Goal: Use online tool/utility: Utilize a website feature to perform a specific function

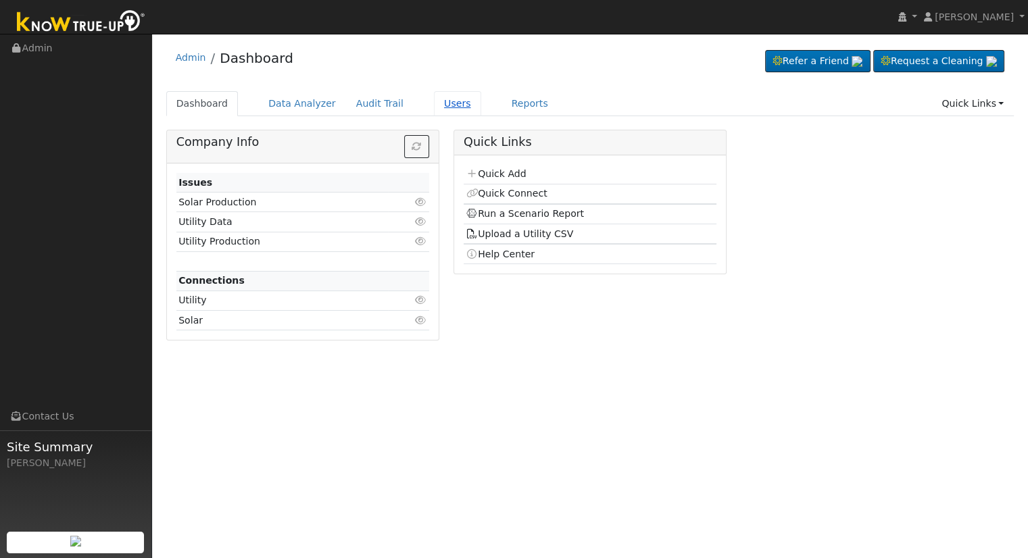
click at [440, 98] on link "Users" at bounding box center [457, 103] width 47 height 25
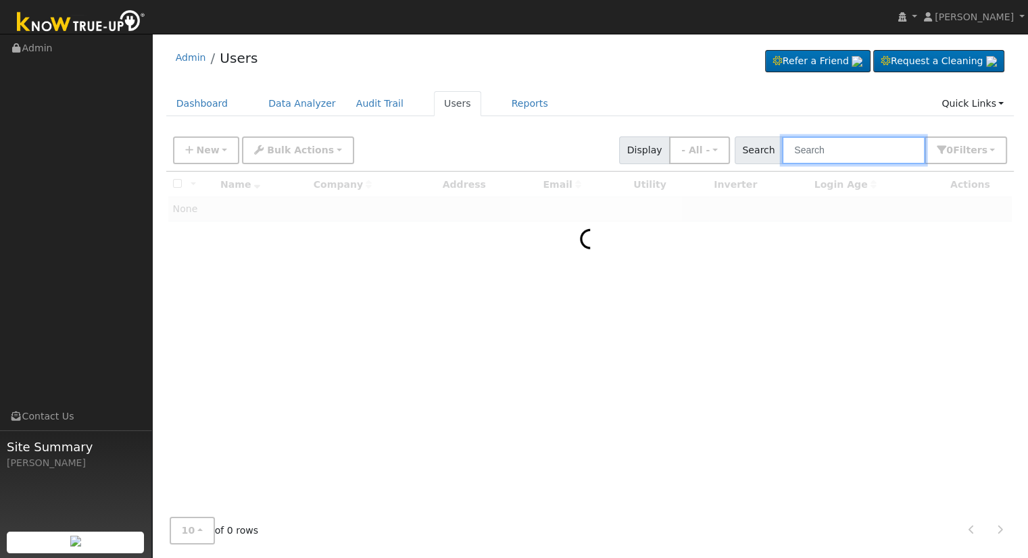
click at [827, 155] on input "text" at bounding box center [853, 151] width 143 height 28
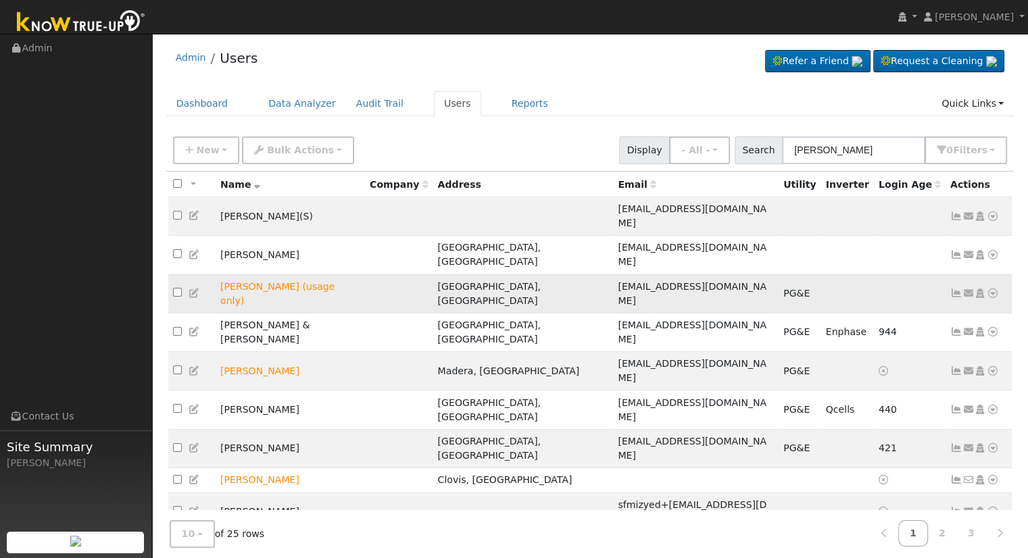
click at [995, 289] on icon at bounding box center [993, 293] width 12 height 9
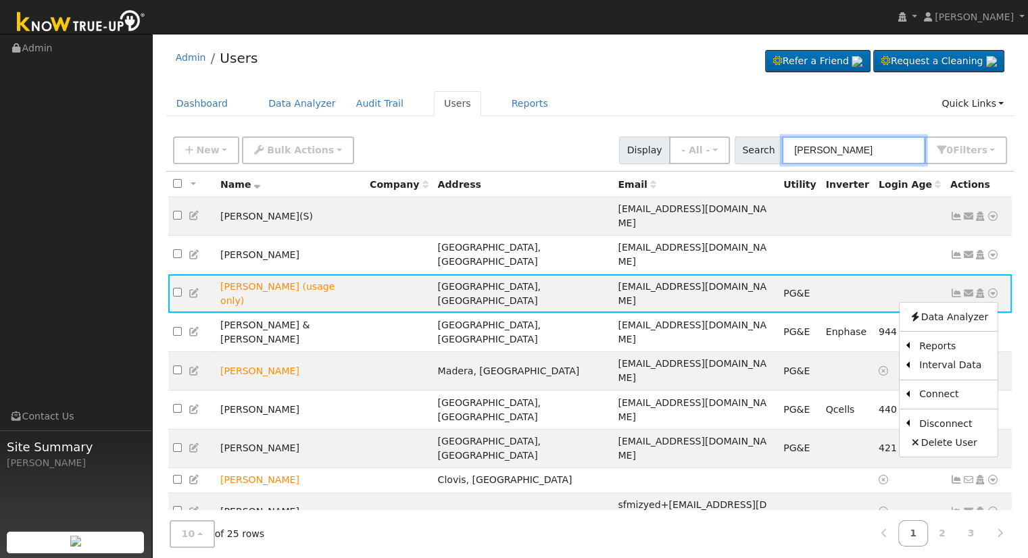
click at [873, 144] on input "simon" at bounding box center [853, 151] width 143 height 28
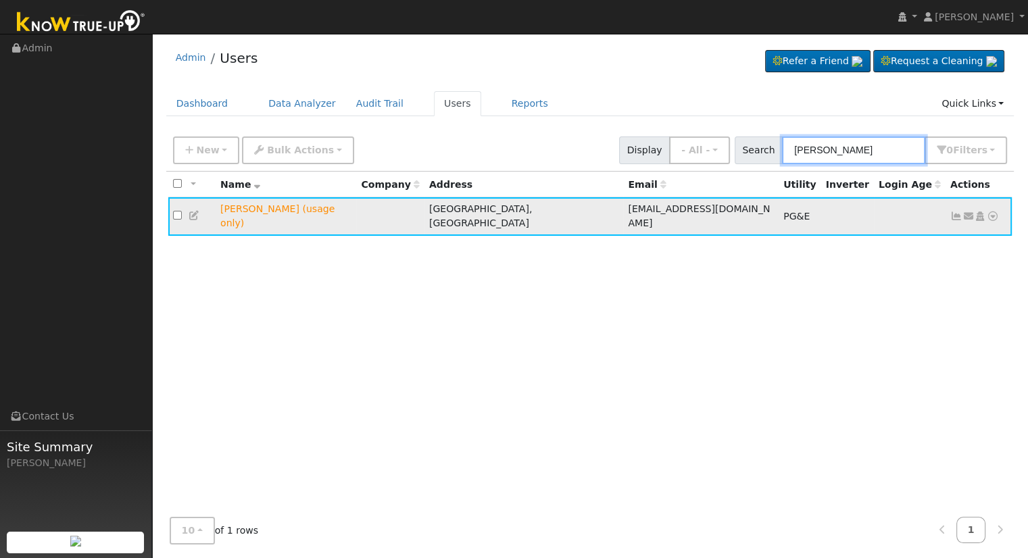
type input "simon biasell"
click at [993, 212] on icon at bounding box center [993, 216] width 12 height 9
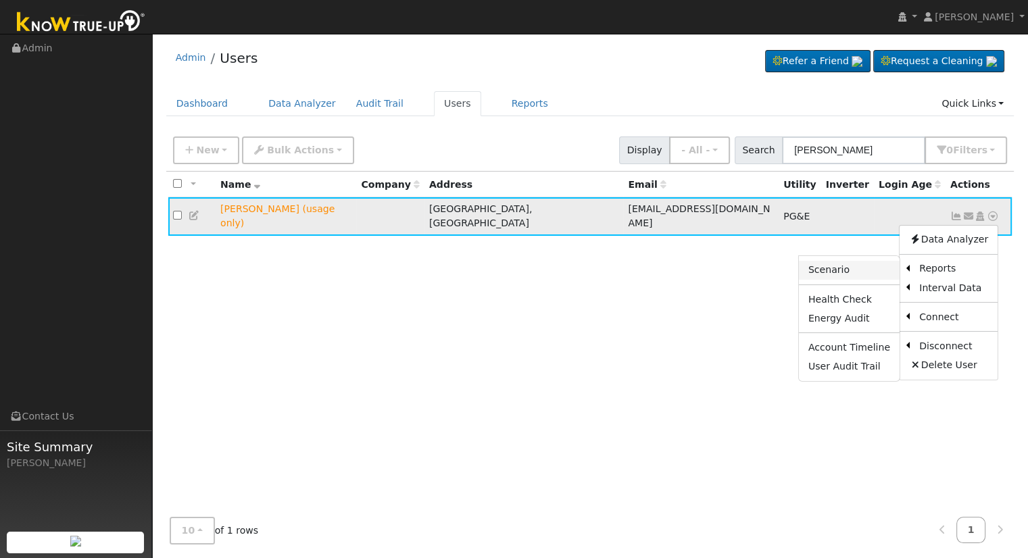
click at [855, 264] on link "Scenario" at bounding box center [849, 270] width 101 height 19
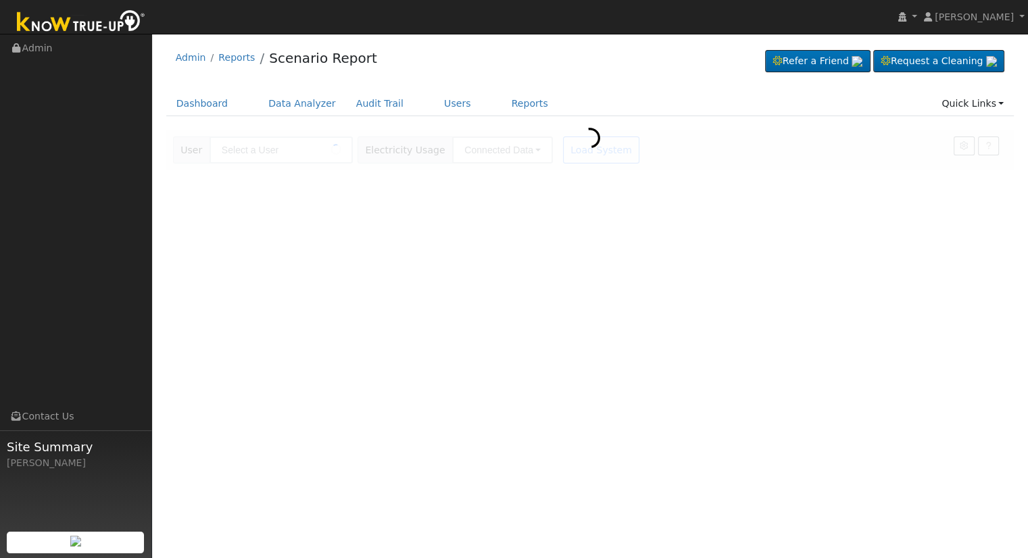
type input "[PERSON_NAME] (usage only)"
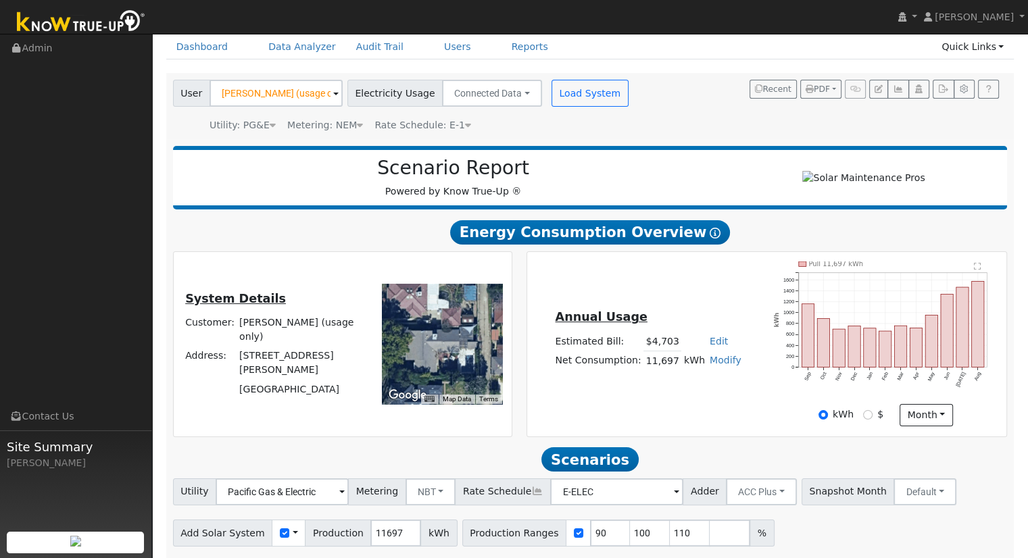
scroll to position [105, 0]
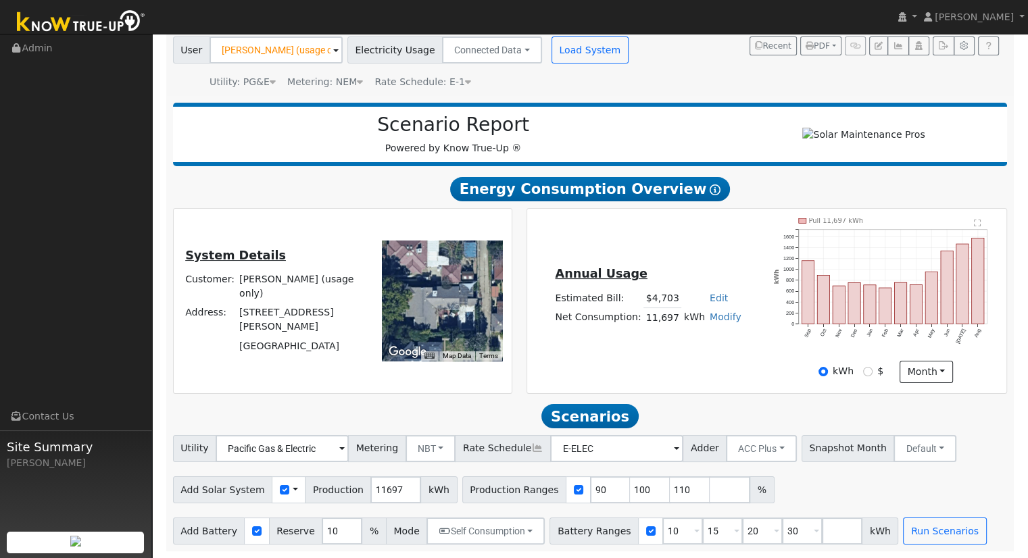
click at [710, 295] on link "Edit" at bounding box center [719, 298] width 18 height 11
type input "5381"
click at [679, 366] on div "Annual Usage Estimated Bill: $5,381 Edit Estimated Bill $ 5381 Annual Net Consu…" at bounding box center [766, 300] width 475 height 165
click at [782, 529] on input "30" at bounding box center [802, 531] width 41 height 27
type input "3"
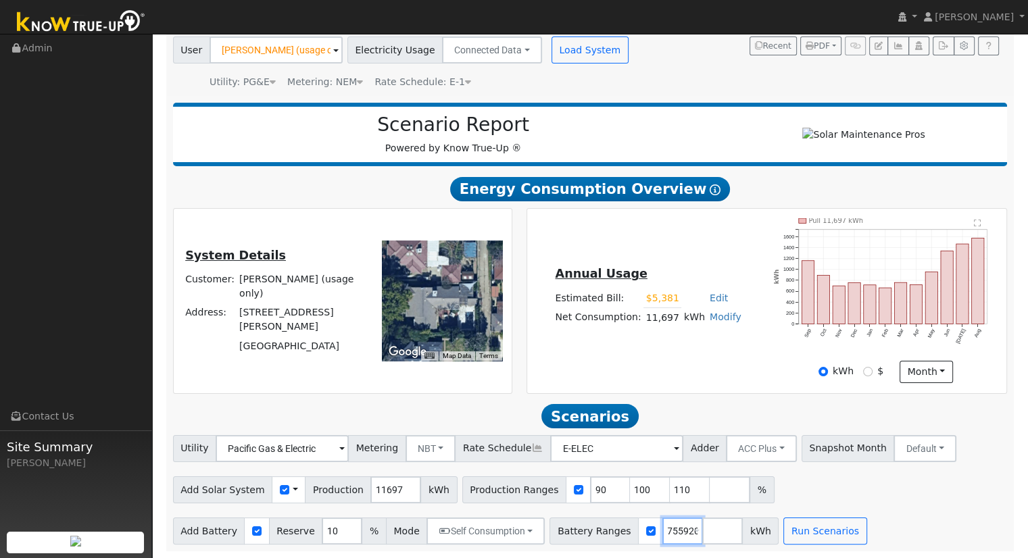
scroll to position [0, 36]
type input "121.475592032"
click at [670, 486] on input "111" at bounding box center [690, 490] width 41 height 27
click at [670, 485] on input "111" at bounding box center [690, 490] width 41 height 27
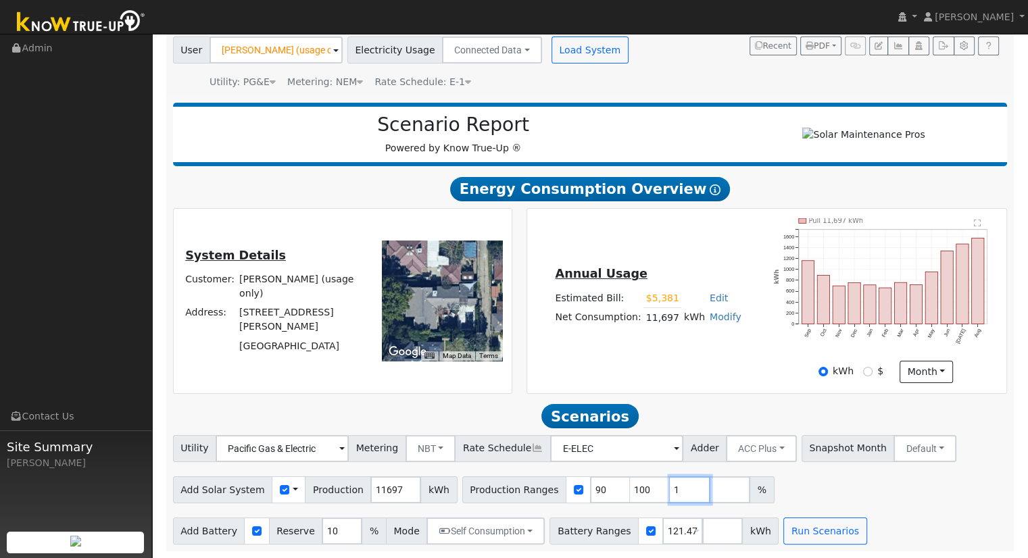
type input "1"
type input "90"
type input "100"
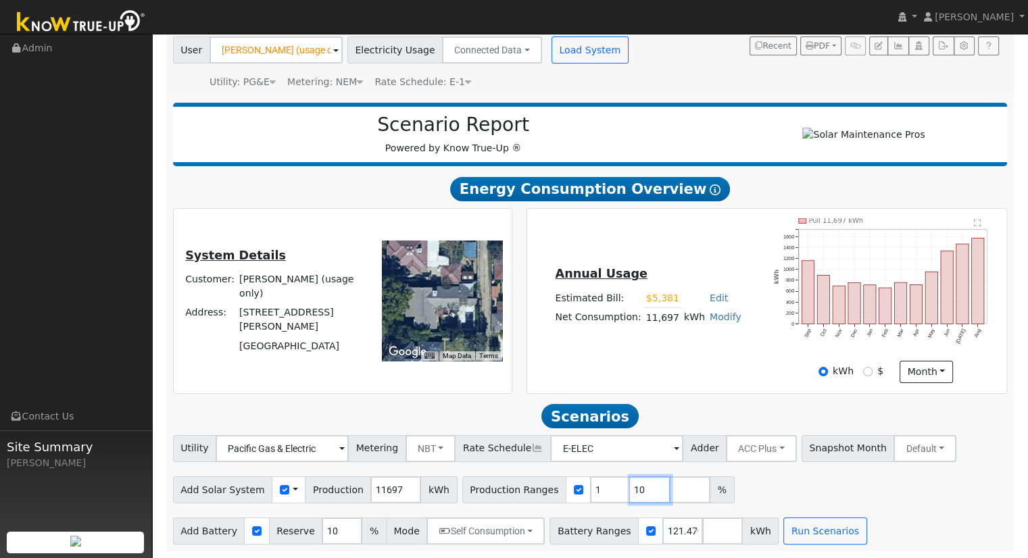
type input "1"
type input "121.475592032"
click at [663, 529] on input "121.475592032" at bounding box center [683, 531] width 41 height 27
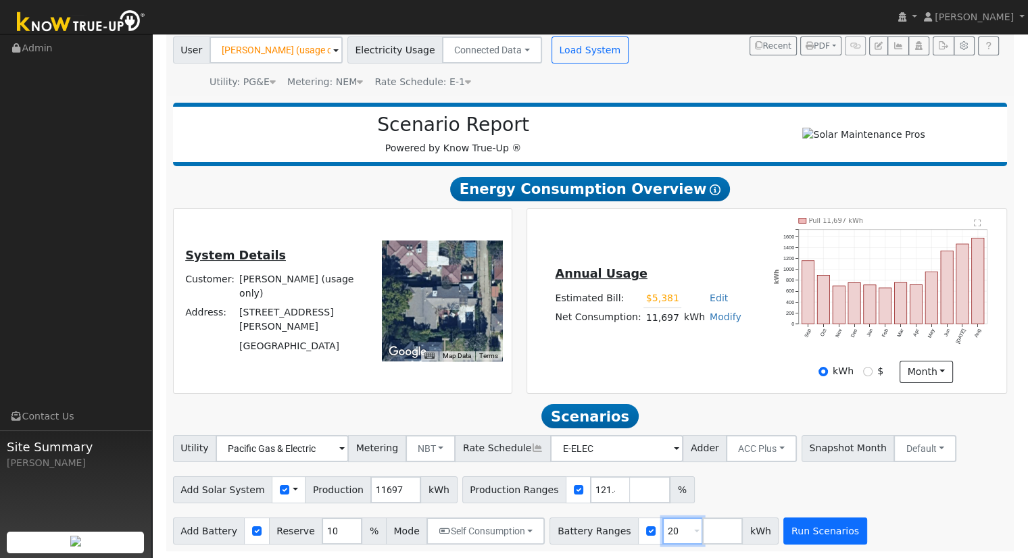
type input "20"
click at [800, 537] on button "Run Scenarios" at bounding box center [825, 531] width 83 height 27
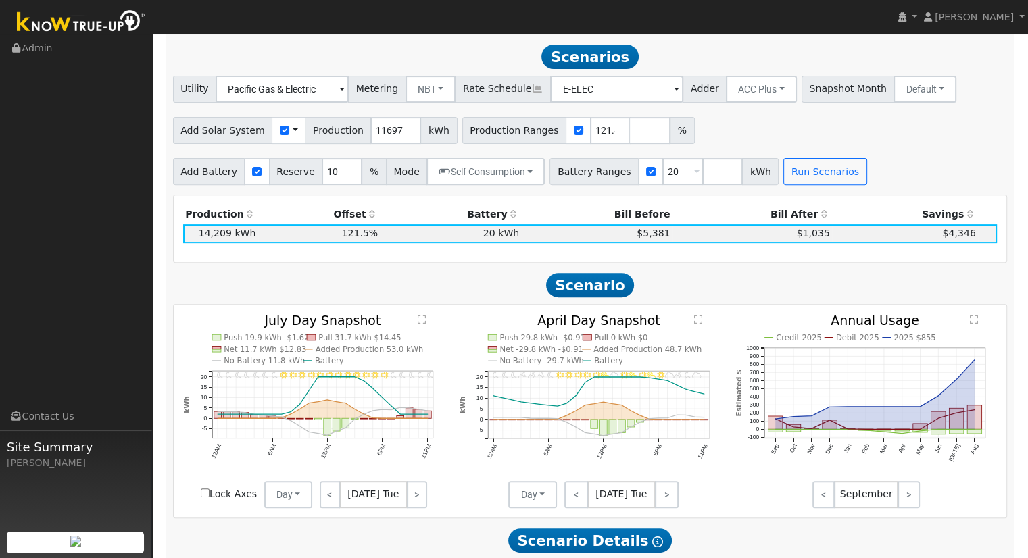
scroll to position [468, 0]
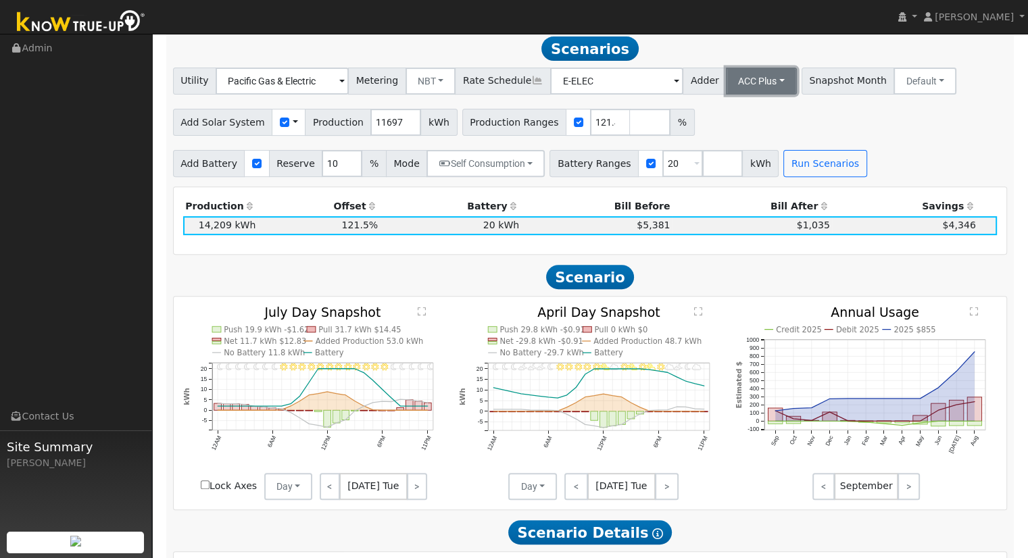
click at [741, 90] on button "ACC Plus" at bounding box center [761, 81] width 71 height 27
click at [751, 149] on link "SB-535" at bounding box center [747, 148] width 94 height 19
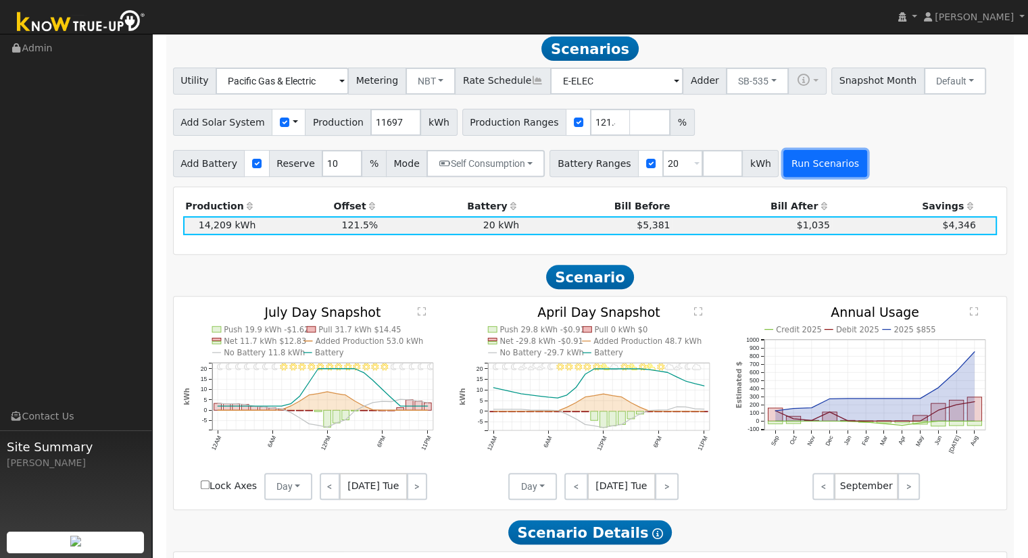
click at [817, 176] on button "Run Scenarios" at bounding box center [825, 163] width 83 height 27
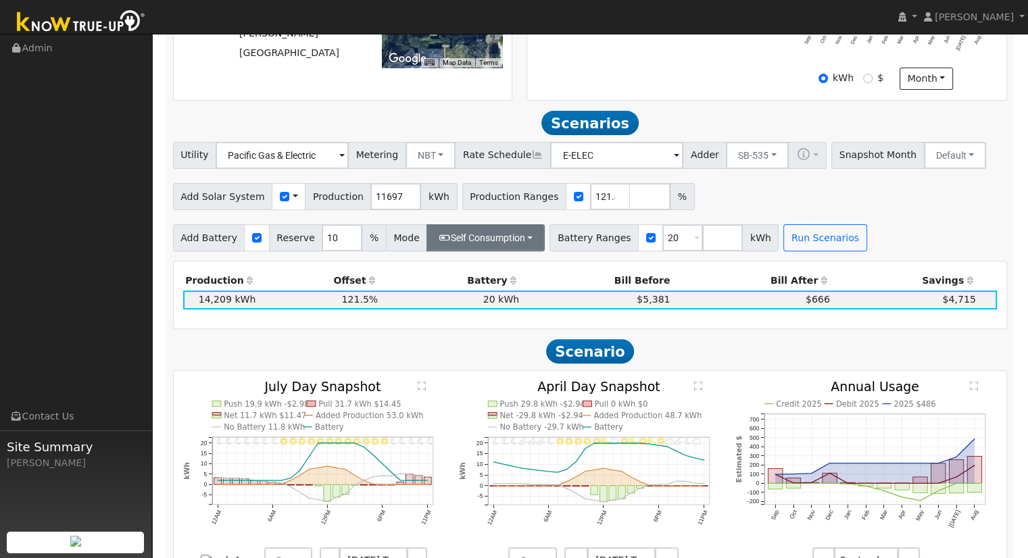
scroll to position [400, 0]
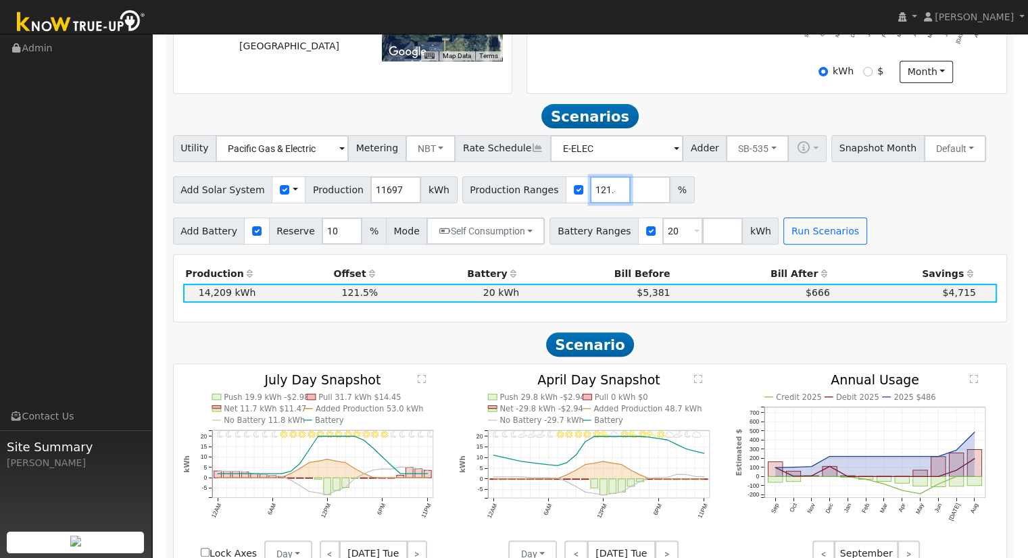
click at [590, 191] on input "121.475592032" at bounding box center [610, 189] width 41 height 27
type input "122.004542472"
click at [792, 233] on button "Run Scenarios" at bounding box center [825, 231] width 83 height 27
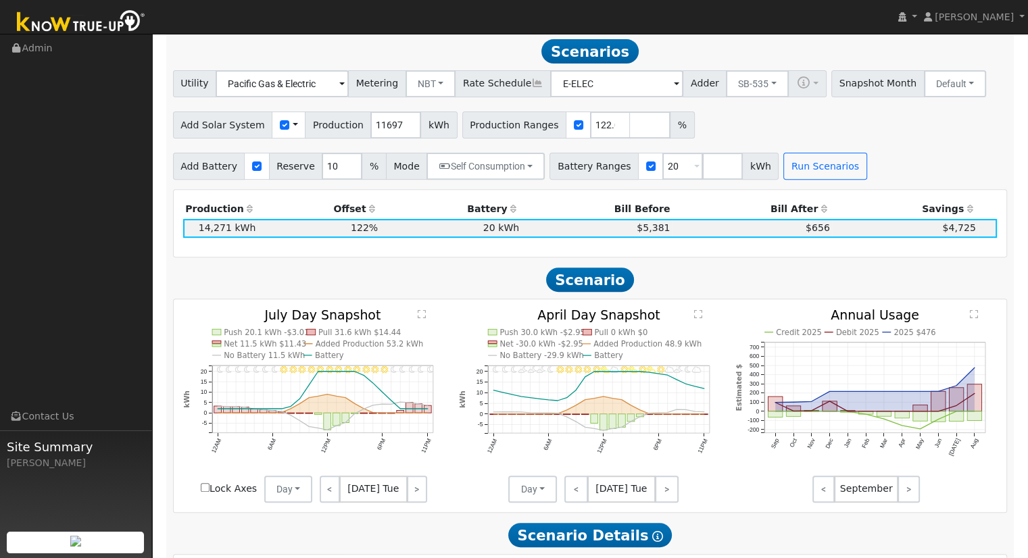
scroll to position [468, 0]
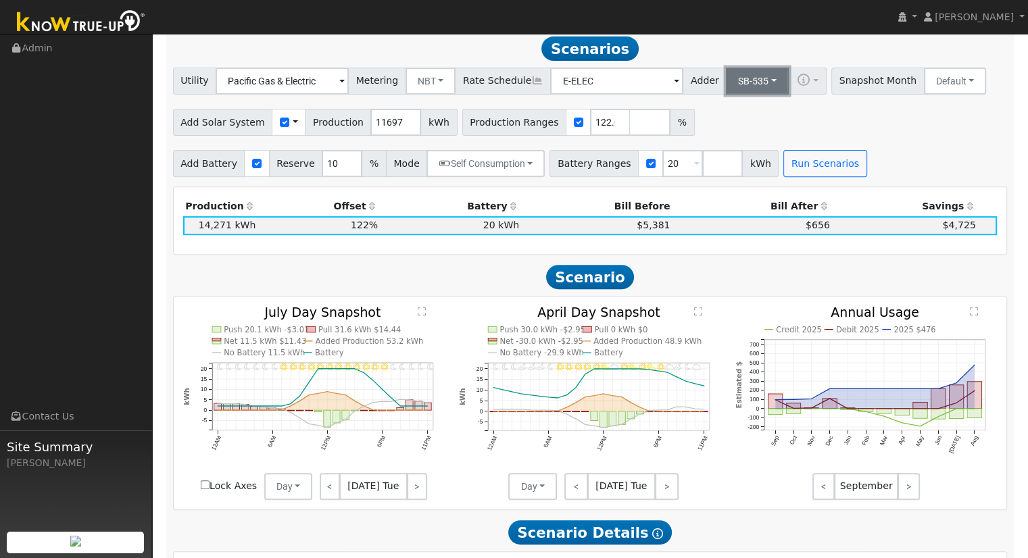
click at [730, 87] on button "SB-535" at bounding box center [757, 81] width 63 height 27
click at [734, 130] on link "ACC Plus" at bounding box center [747, 129] width 94 height 19
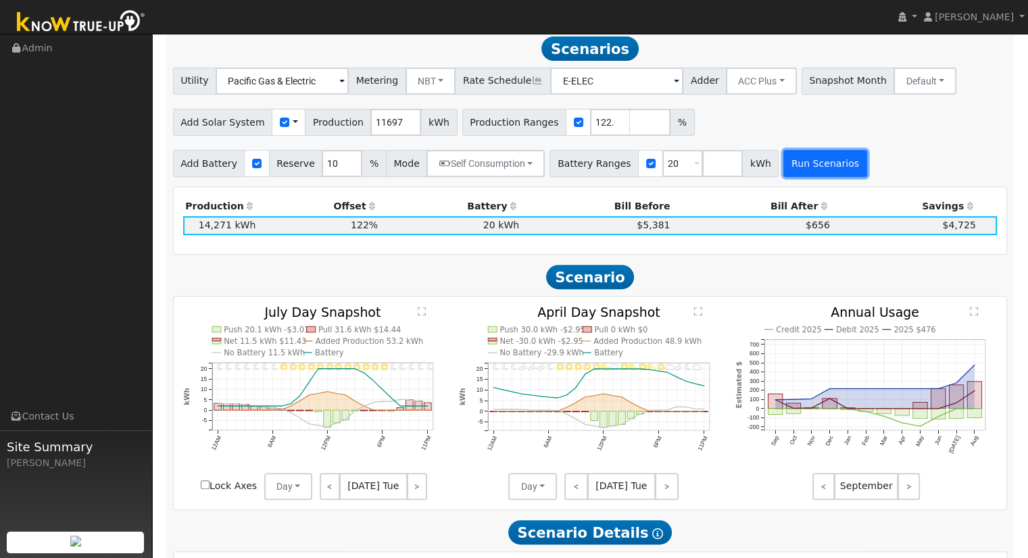
click at [811, 168] on button "Run Scenarios" at bounding box center [825, 163] width 83 height 27
